Goal: Information Seeking & Learning: Learn about a topic

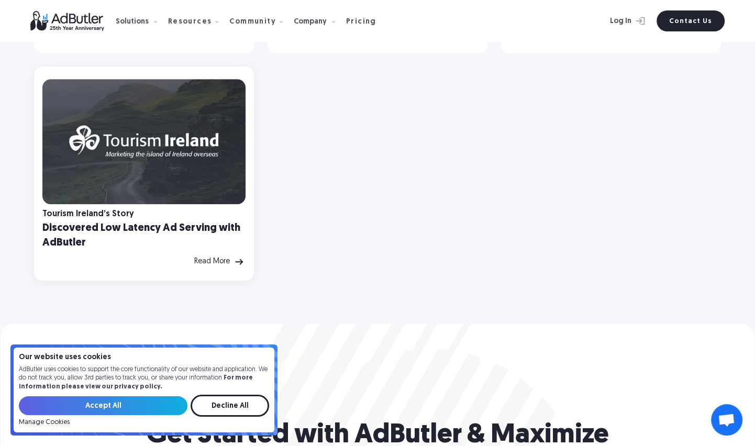
scroll to position [837, 0]
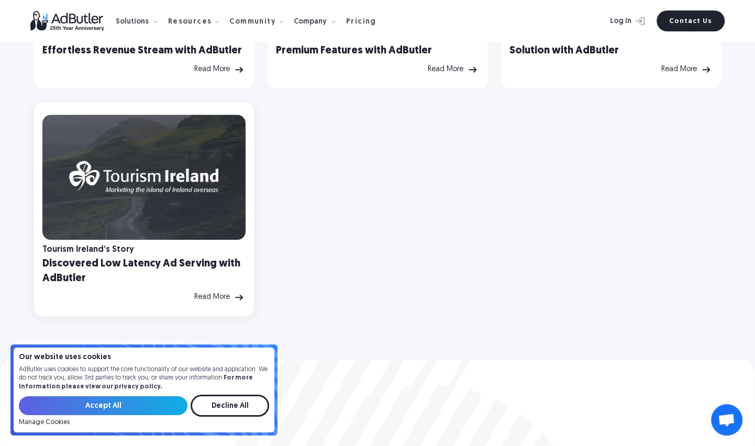
click at [110, 261] on h2 "Discovered Low Latency Ad Serving with AdButler" at bounding box center [143, 270] width 203 height 29
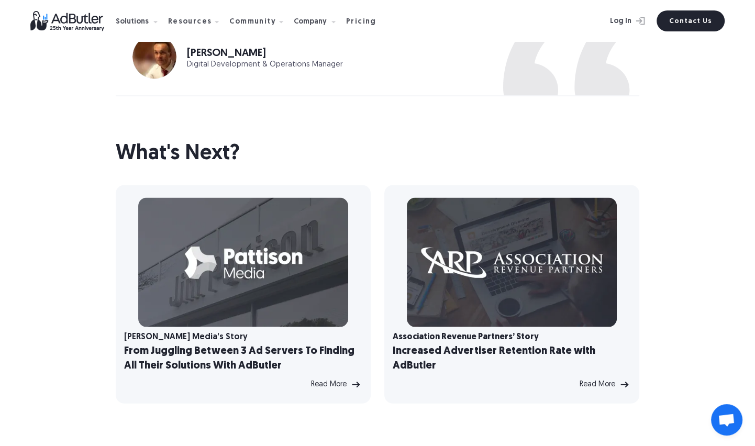
scroll to position [2211, 0]
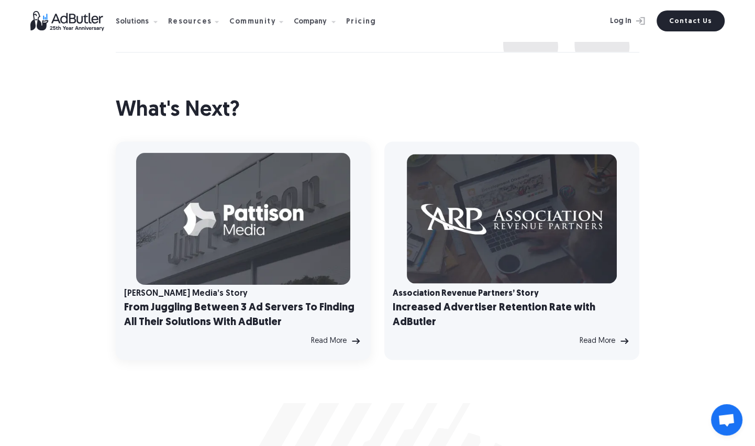
click at [222, 223] on img at bounding box center [243, 219] width 214 height 132
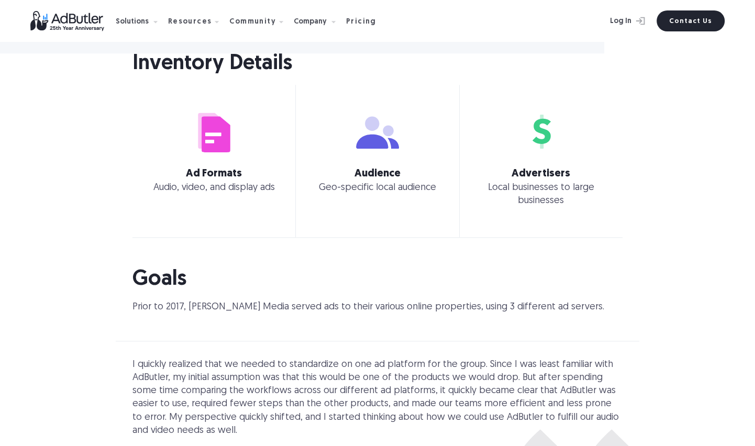
scroll to position [1125, 0]
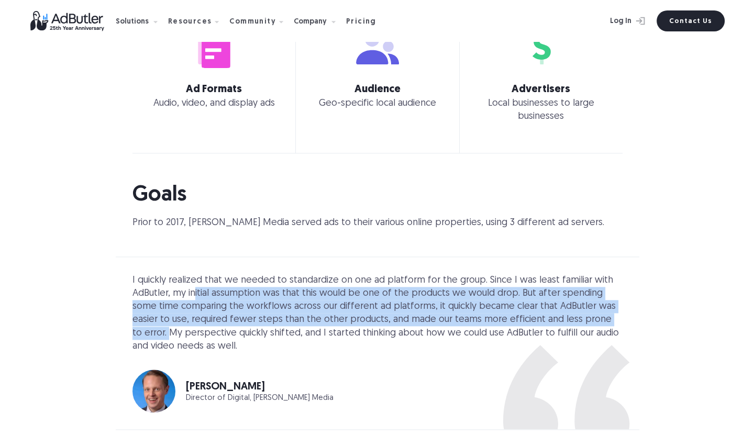
drag, startPoint x: 194, startPoint y: 271, endPoint x: 586, endPoint y: 294, distance: 392.7
click at [586, 294] on div "I quickly realized that we needed to standardize on one ad platform for the gro…" at bounding box center [377, 313] width 490 height 79
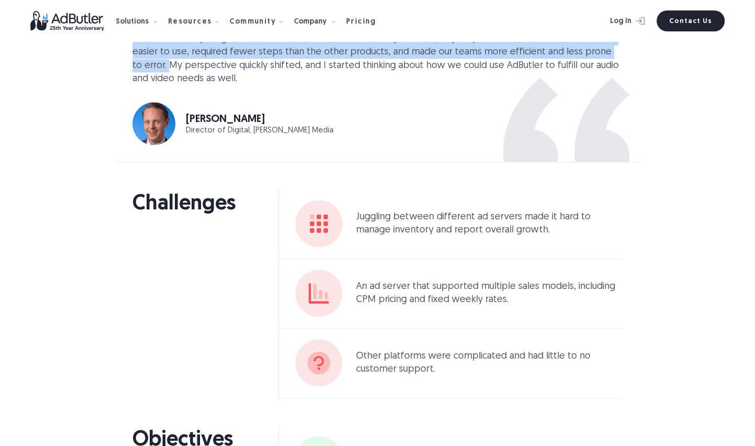
scroll to position [1400, 0]
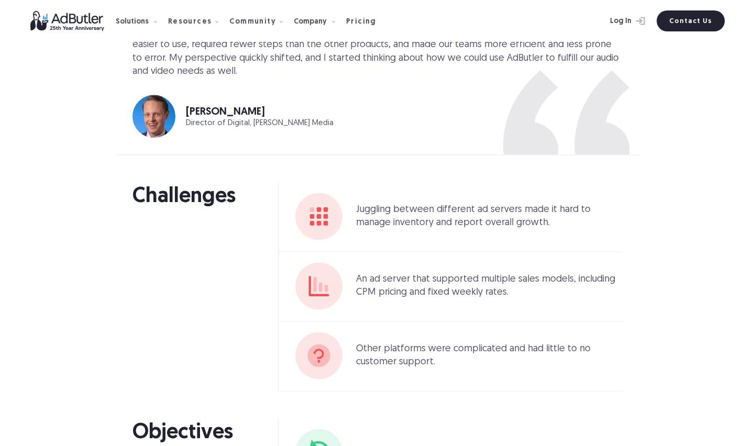
drag, startPoint x: 401, startPoint y: 254, endPoint x: 488, endPoint y: 255, distance: 86.9
click at [550, 273] on p "An ad server that supported multiple sales models, including CPM pricing and fi…" at bounding box center [489, 286] width 266 height 26
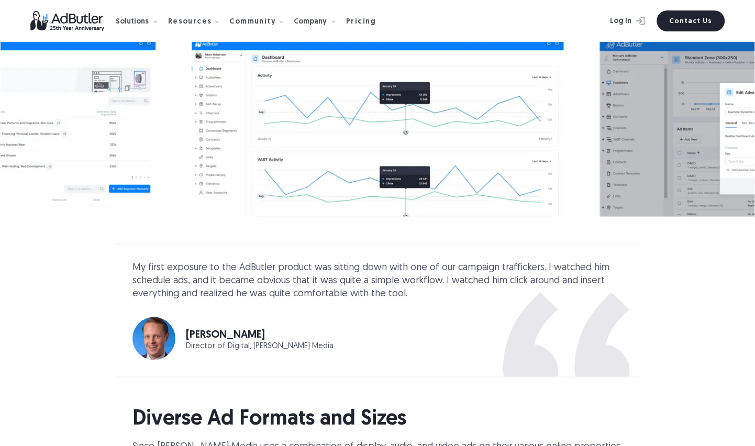
scroll to position [2171, 0]
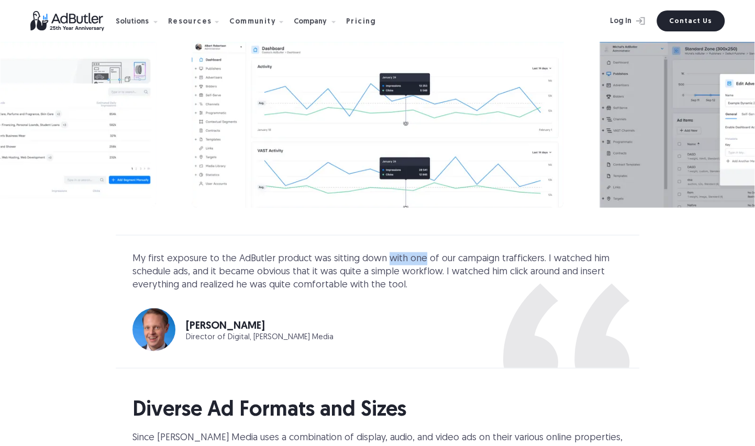
drag, startPoint x: 380, startPoint y: 232, endPoint x: 412, endPoint y: 231, distance: 32.0
click at [412, 252] on div "My first exposure to the AdButler product was sitting down with one of our camp…" at bounding box center [377, 272] width 490 height 40
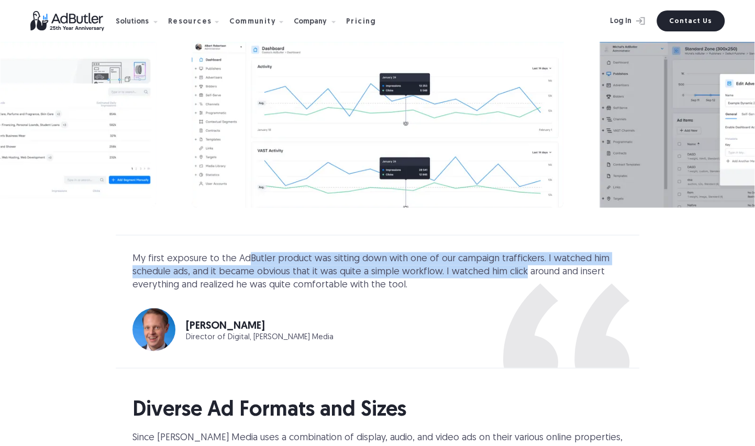
drag, startPoint x: 243, startPoint y: 228, endPoint x: 515, endPoint y: 248, distance: 272.8
click at [515, 252] on div "My first exposure to the AdButler product was sitting down with one of our camp…" at bounding box center [377, 272] width 490 height 40
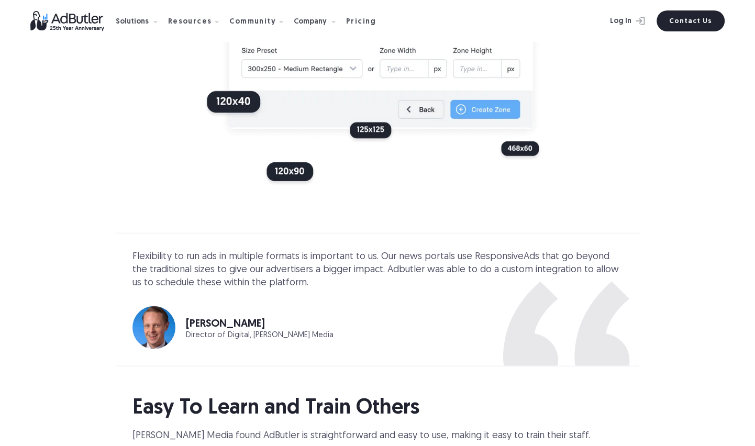
scroll to position [2721, 0]
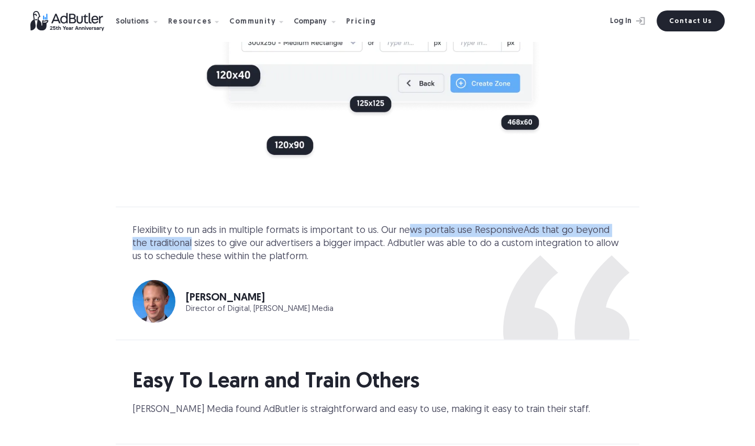
drag, startPoint x: 174, startPoint y: 210, endPoint x: 402, endPoint y: 202, distance: 228.3
click at [402, 224] on div "Flexibility to run ads in multiple formats is important to us. Our news portals…" at bounding box center [377, 244] width 490 height 40
click at [444, 224] on div "Flexibility to run ads in multiple formats is important to us. Our news portals…" at bounding box center [377, 244] width 490 height 40
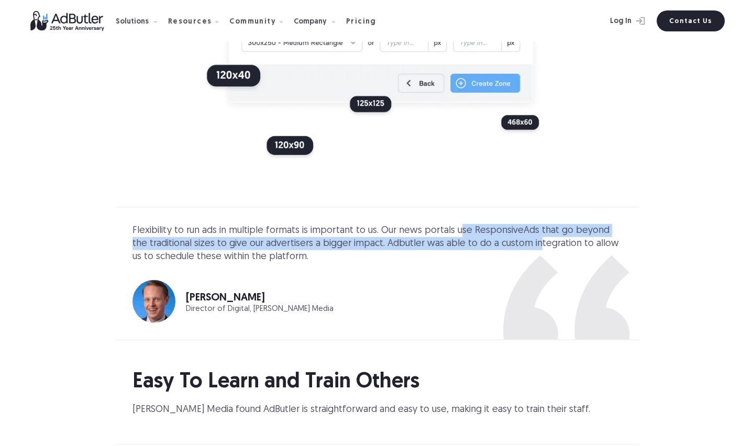
drag, startPoint x: 450, startPoint y: 203, endPoint x: 512, endPoint y: 218, distance: 64.1
click at [512, 224] on div "Flexibility to run ads in multiple formats is important to us. Our news portals…" at bounding box center [377, 244] width 490 height 40
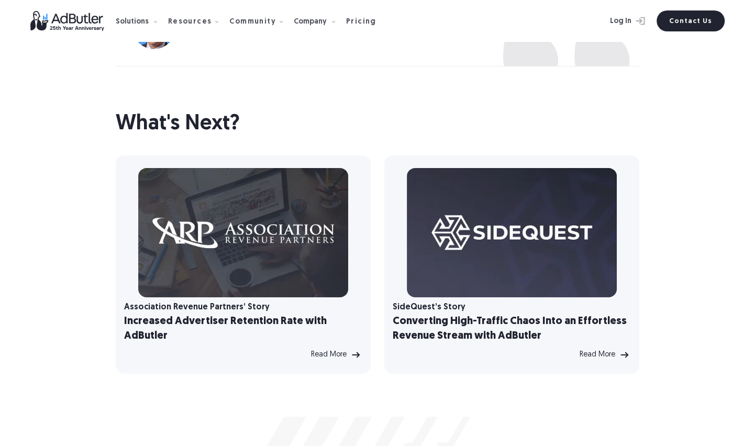
scroll to position [3480, 0]
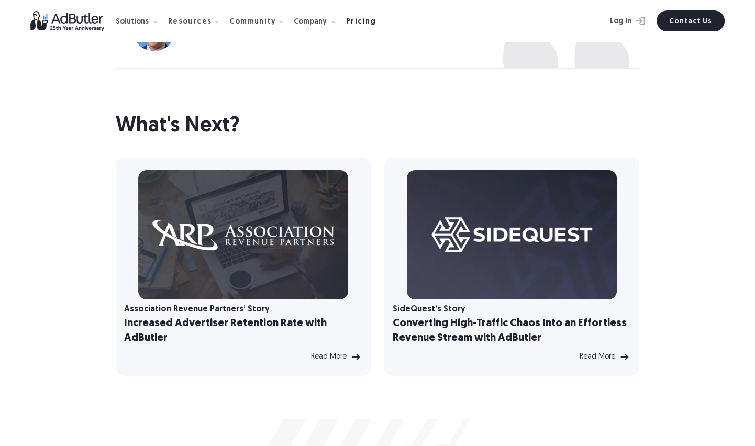
click at [346, 22] on div "Pricing" at bounding box center [361, 21] width 30 height 7
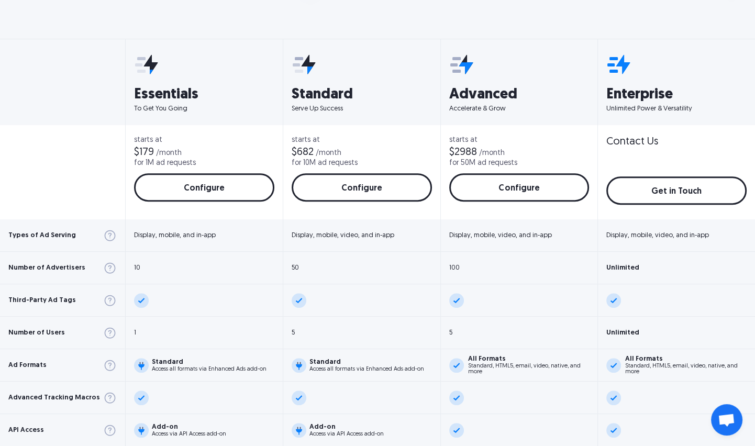
scroll to position [379, 0]
